Goal: Complete application form

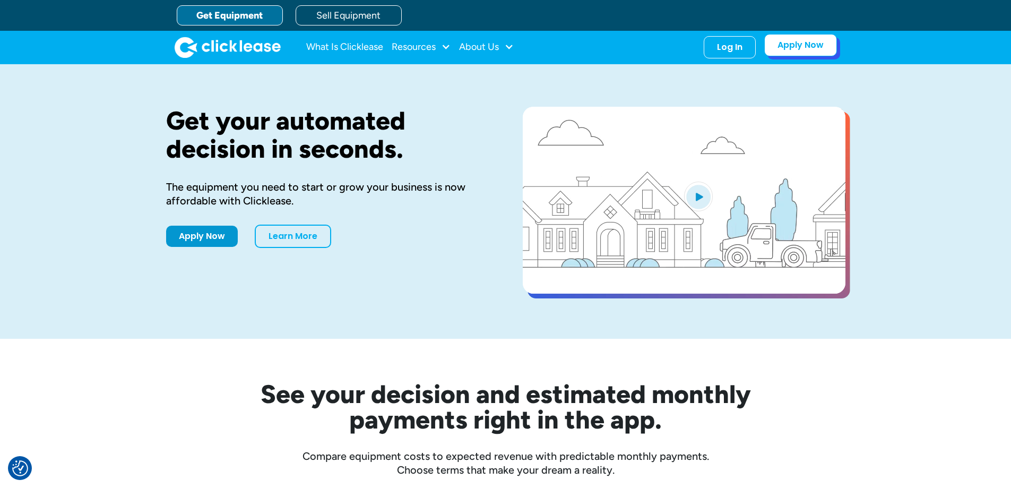
click at [809, 47] on link "Apply Now" at bounding box center [800, 45] width 73 height 22
